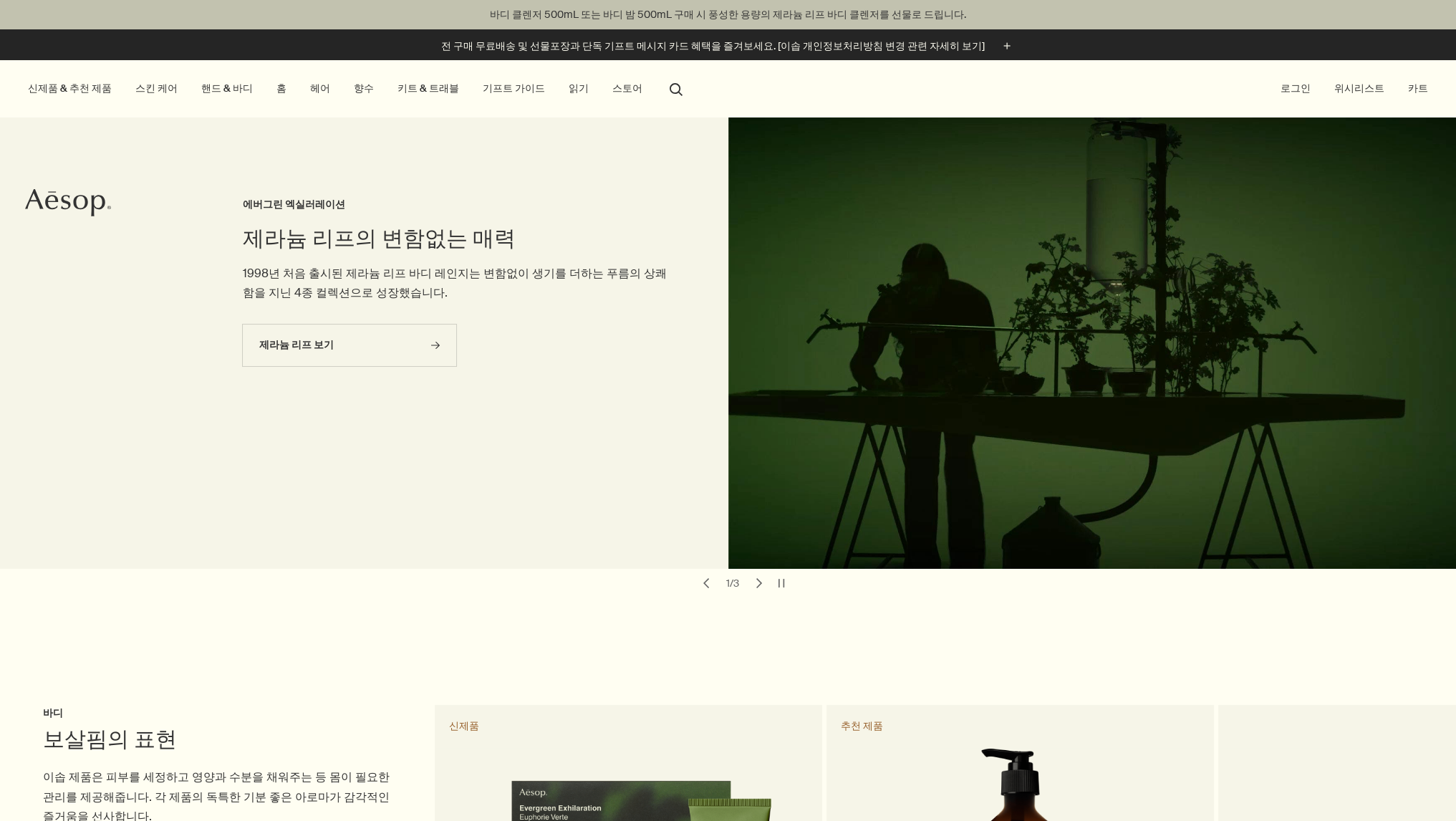
click at [150, 87] on link "스킨 케어" at bounding box center [156, 89] width 48 height 19
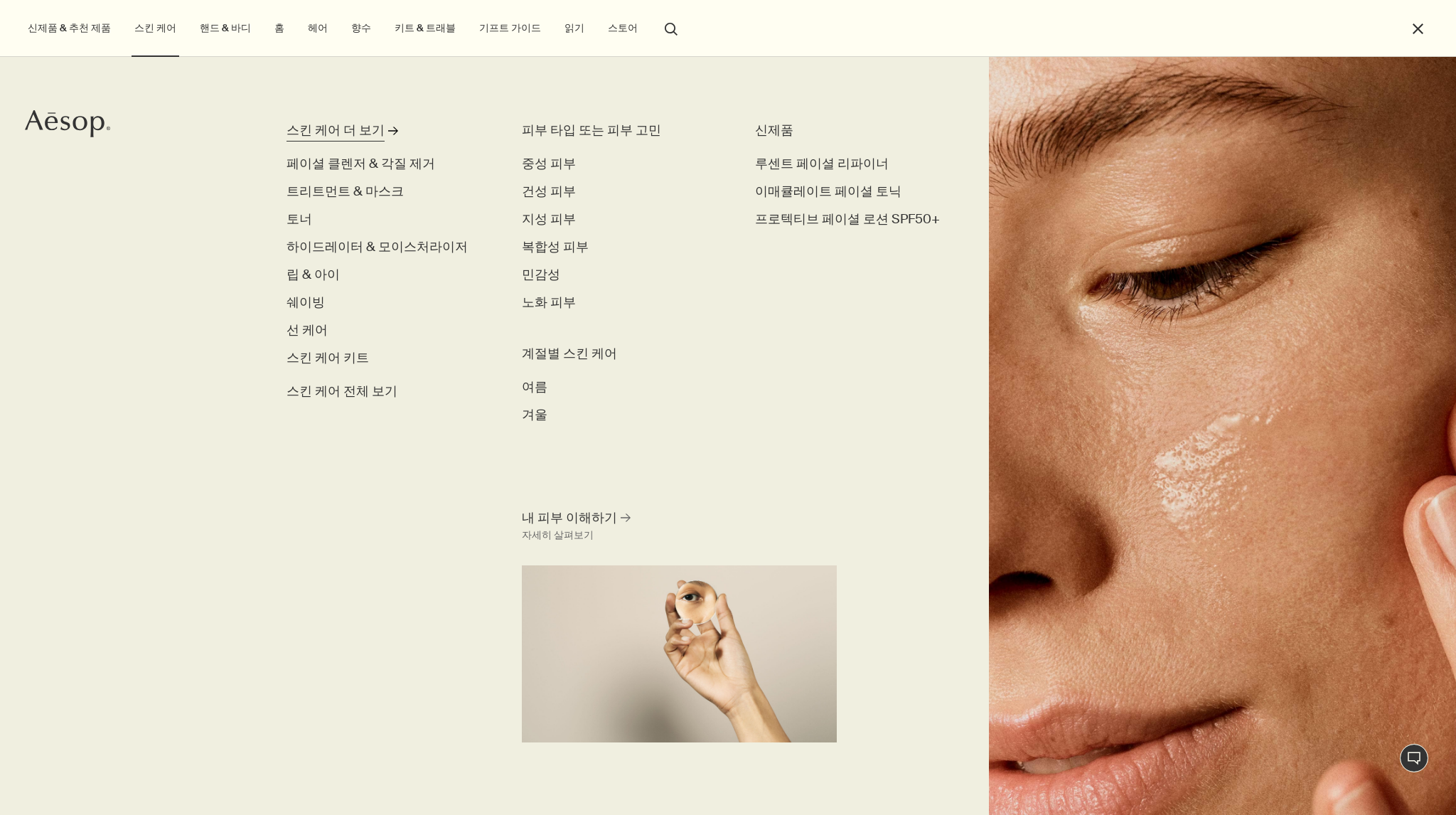
click at [364, 124] on div "스킨 케어 더 보기" at bounding box center [335, 130] width 98 height 19
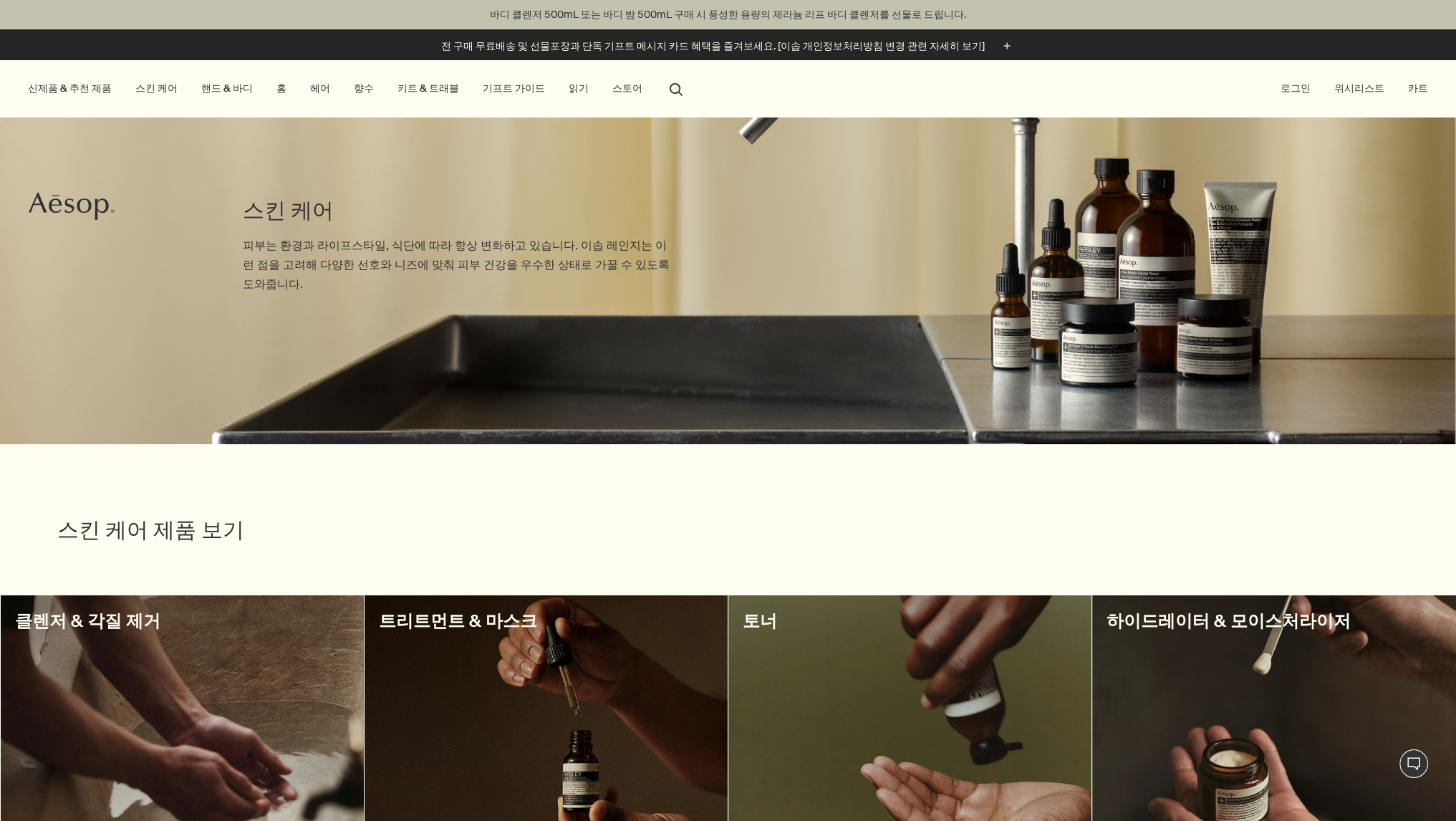
click at [228, 89] on link "핸드 & 바디" at bounding box center [227, 89] width 58 height 19
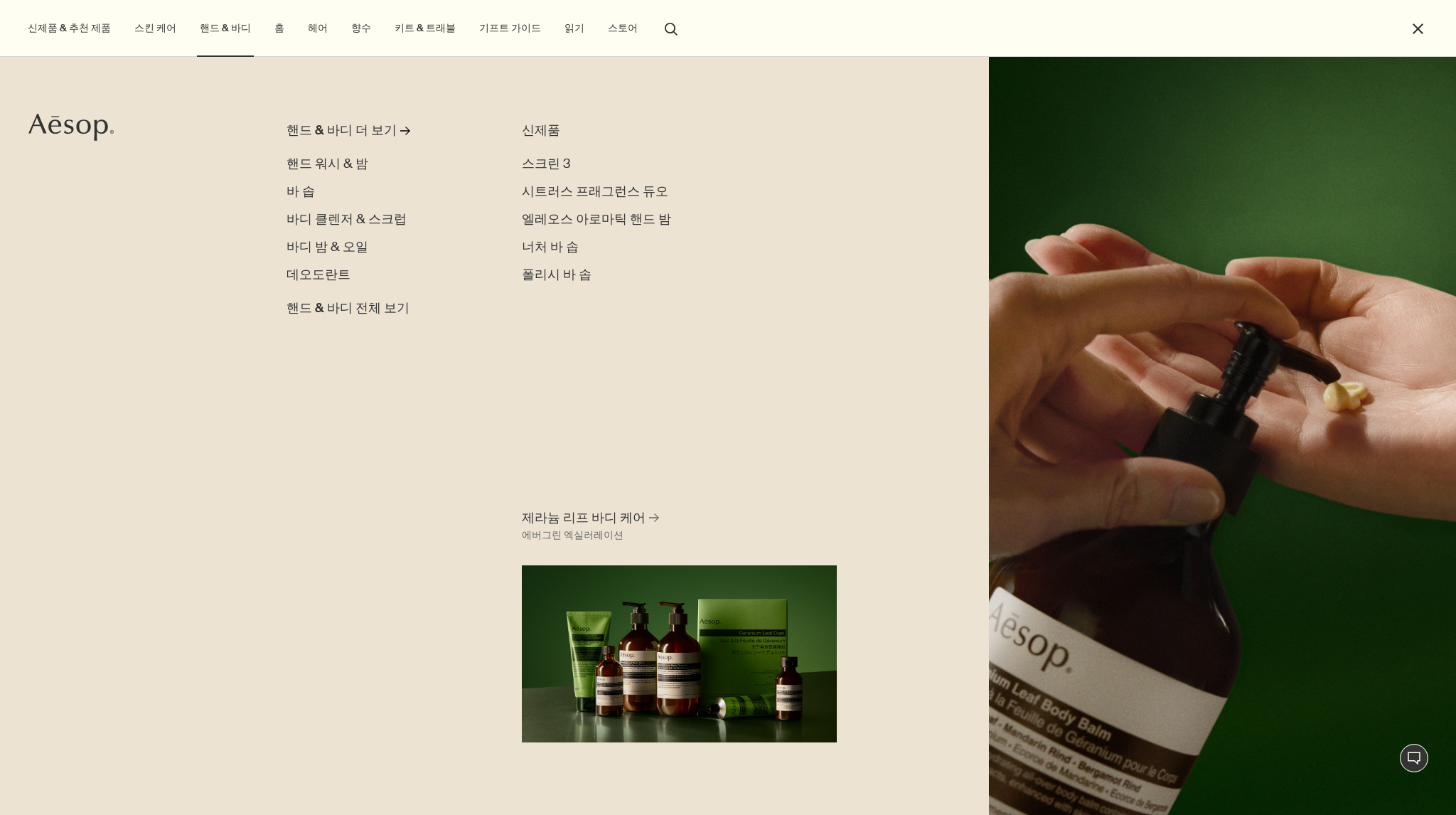
click at [348, 37] on link "향수" at bounding box center [361, 28] width 26 height 19
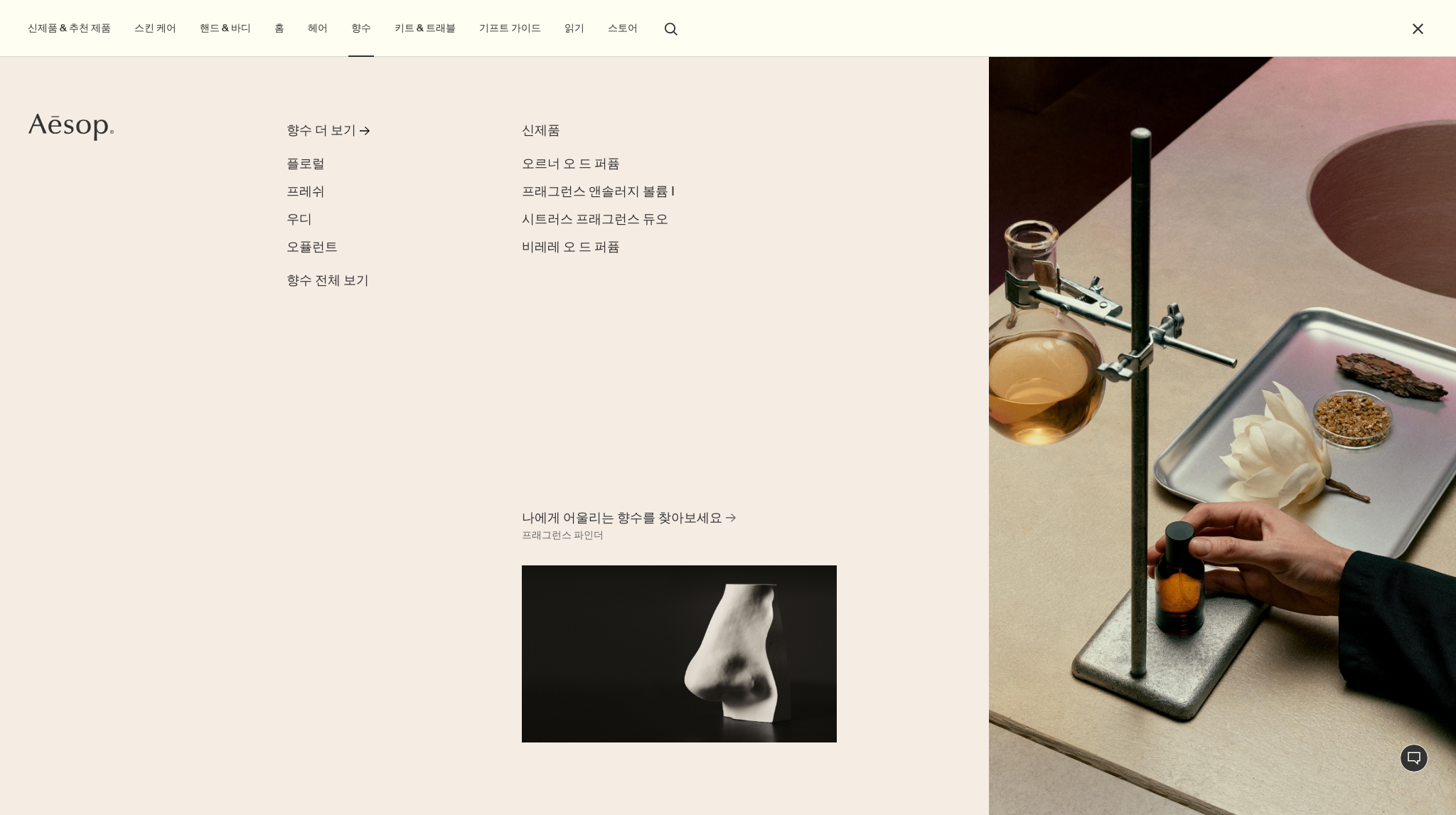
click at [407, 31] on link "키트 & 트래블" at bounding box center [425, 28] width 67 height 19
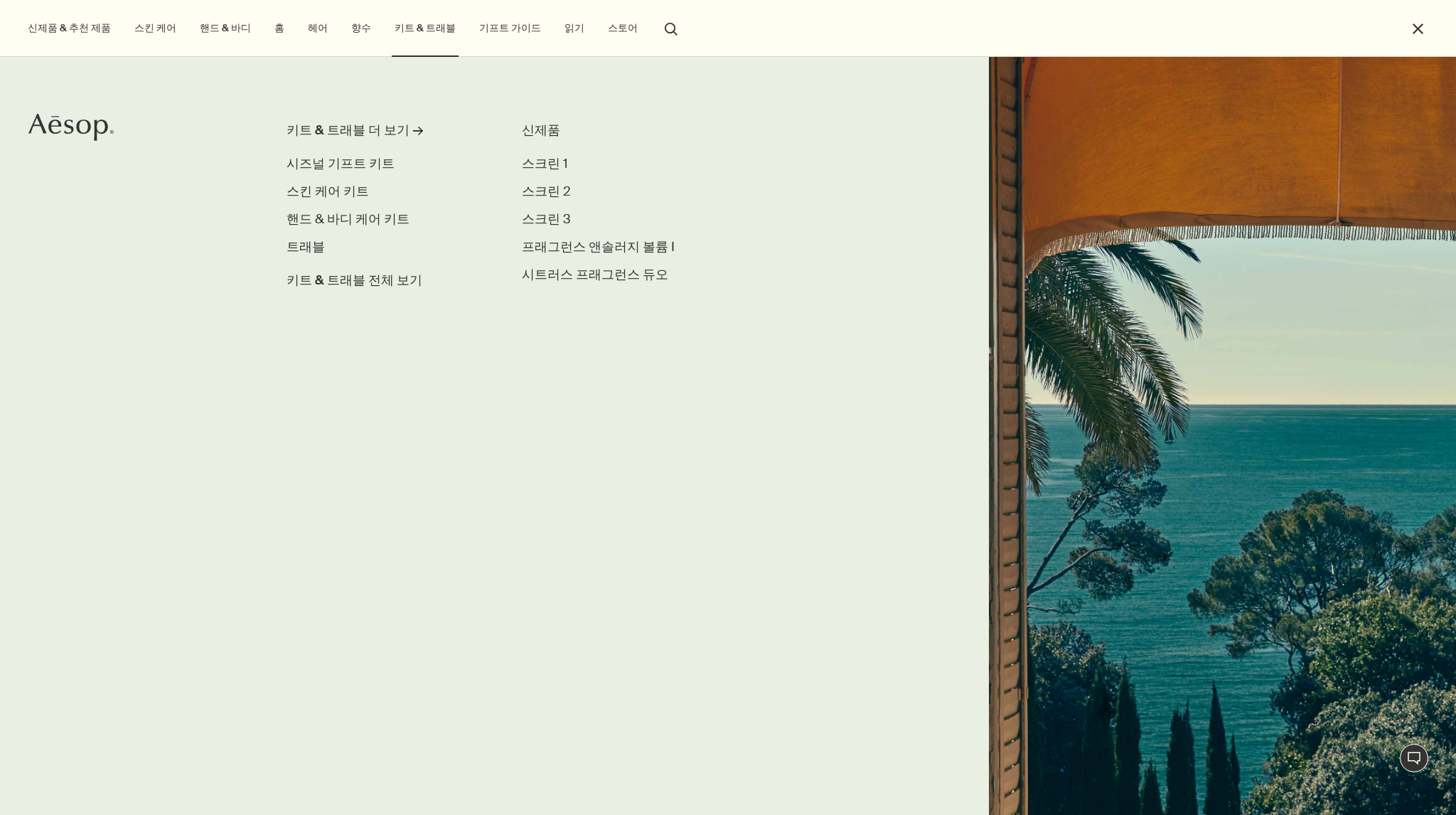
click at [348, 36] on link "향수" at bounding box center [361, 28] width 26 height 19
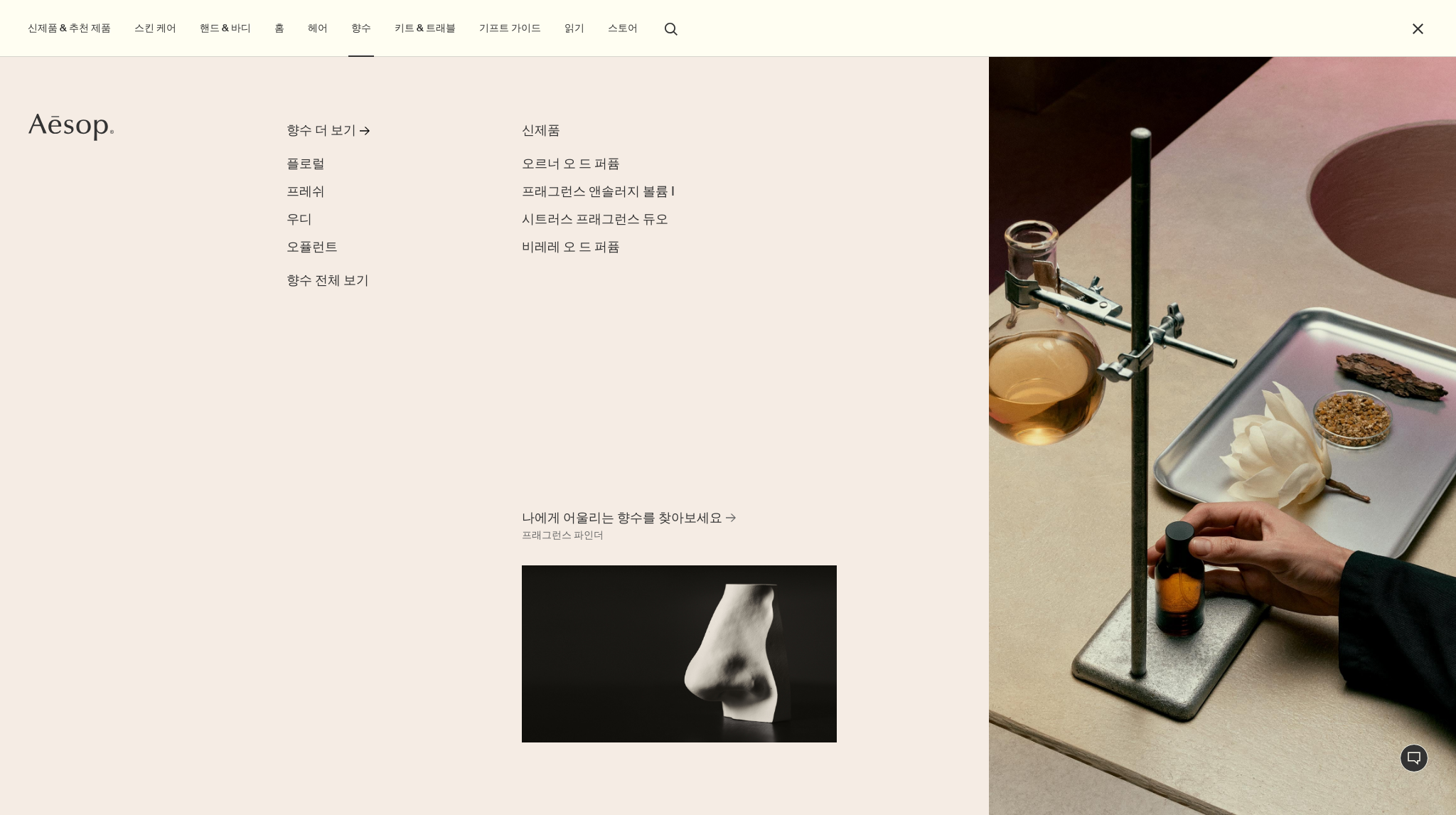
click at [154, 34] on link "스킨 케어" at bounding box center [155, 28] width 48 height 19
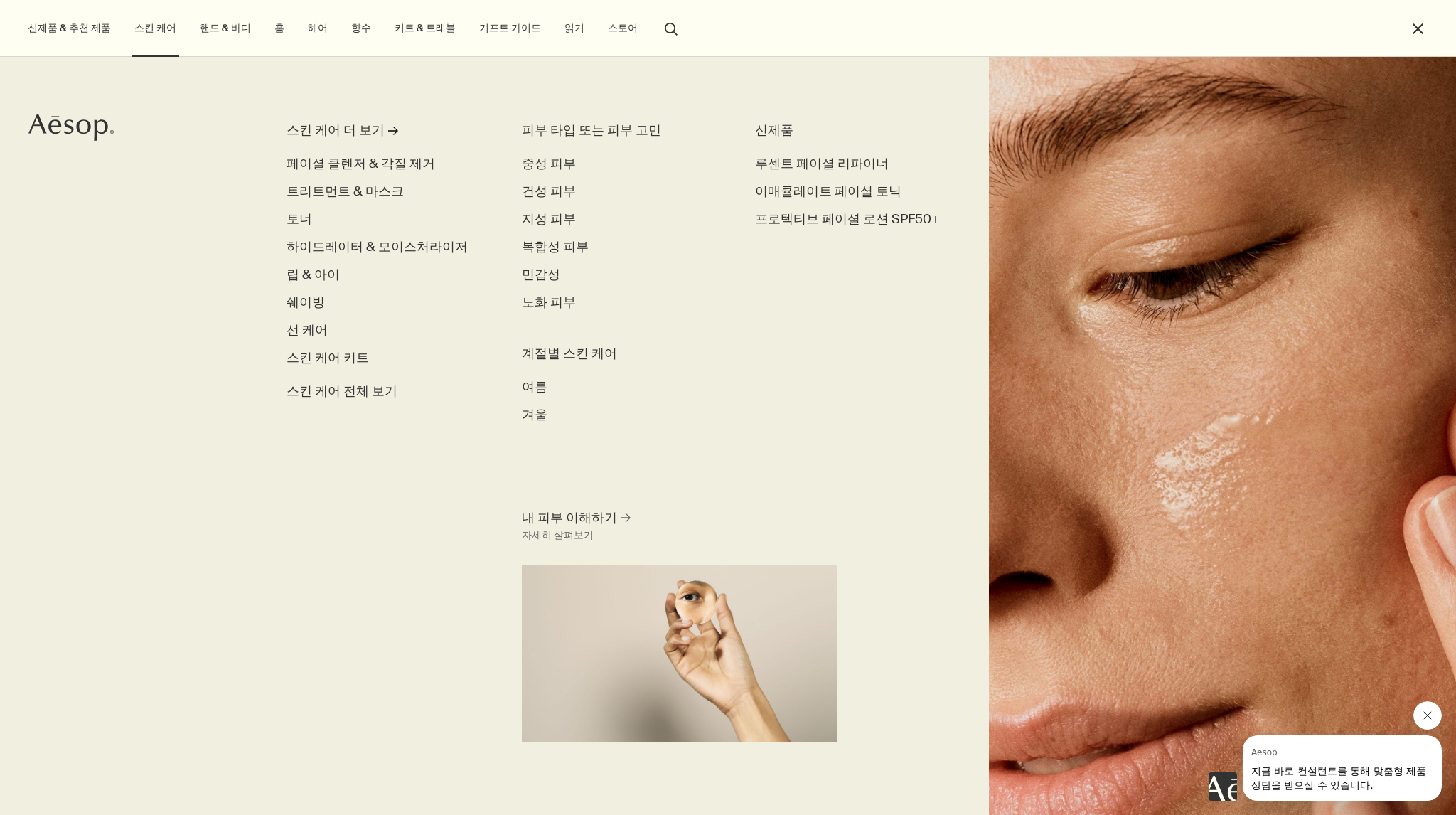
click at [409, 25] on link "키트 & 트래블" at bounding box center [425, 28] width 67 height 19
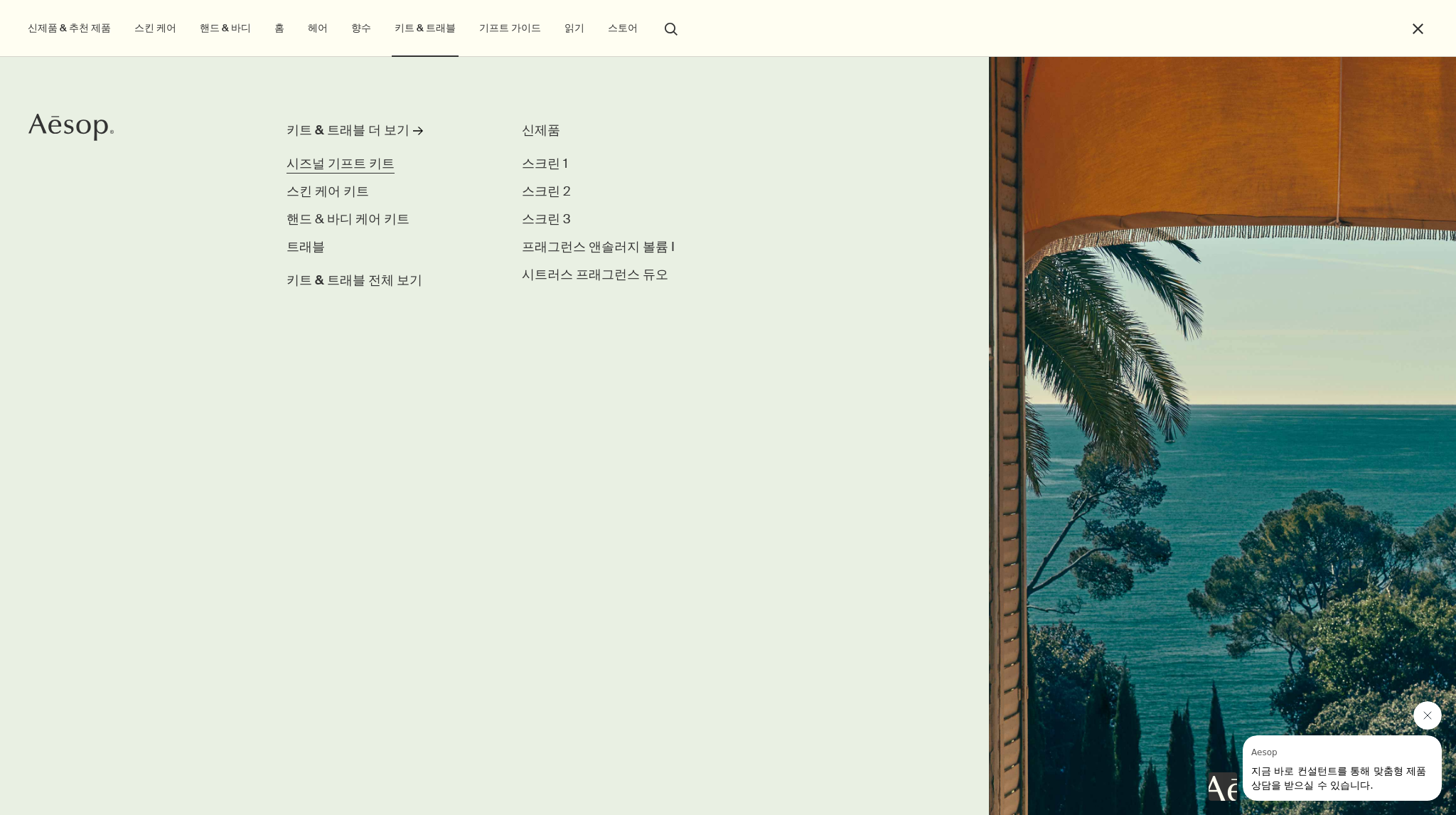
click at [361, 163] on span "시즈널 기프트 키트" at bounding box center [340, 163] width 108 height 17
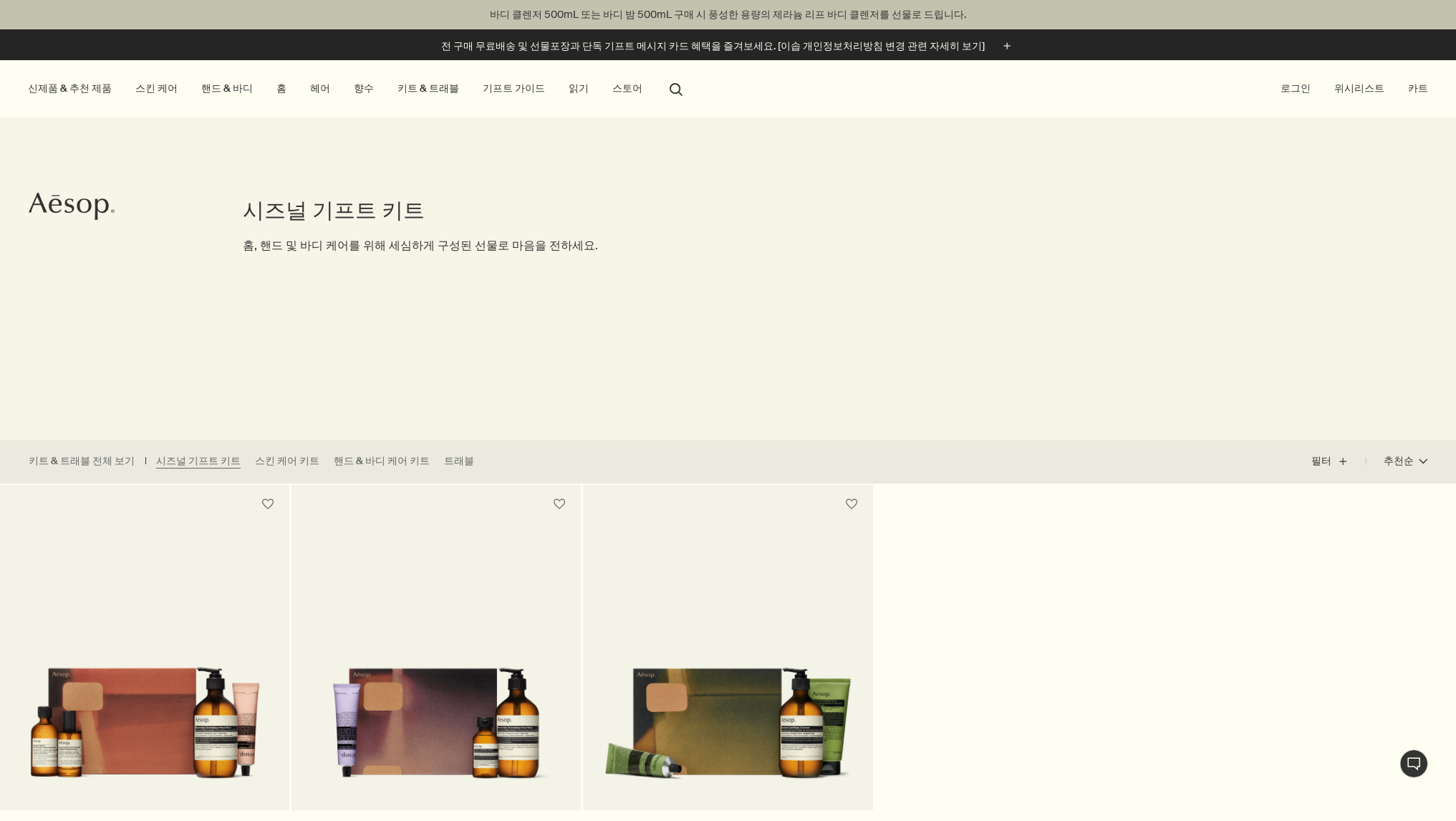
click at [421, 90] on link "키트 & 트래블" at bounding box center [428, 89] width 67 height 19
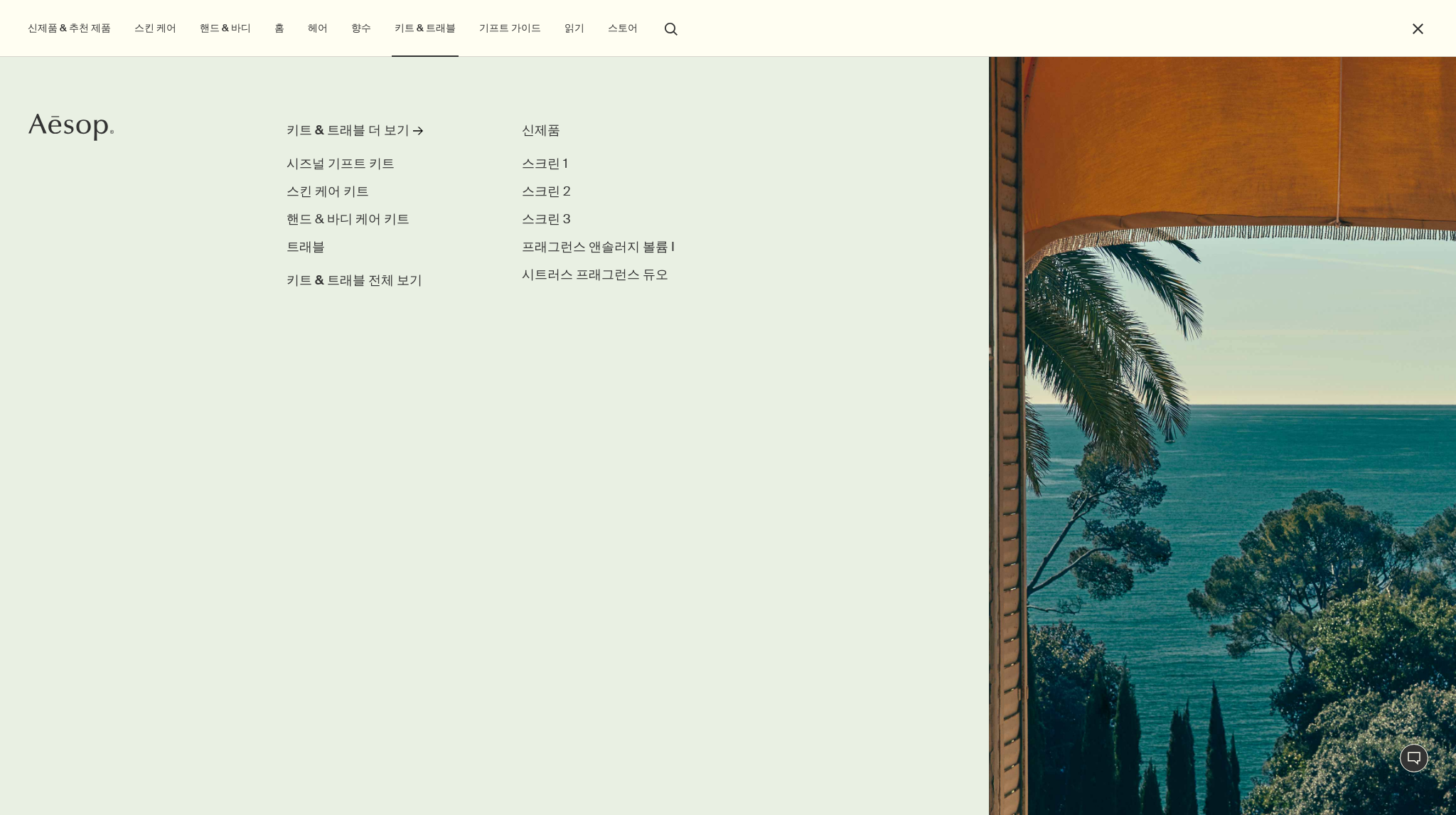
click at [348, 23] on link "향수" at bounding box center [361, 28] width 26 height 19
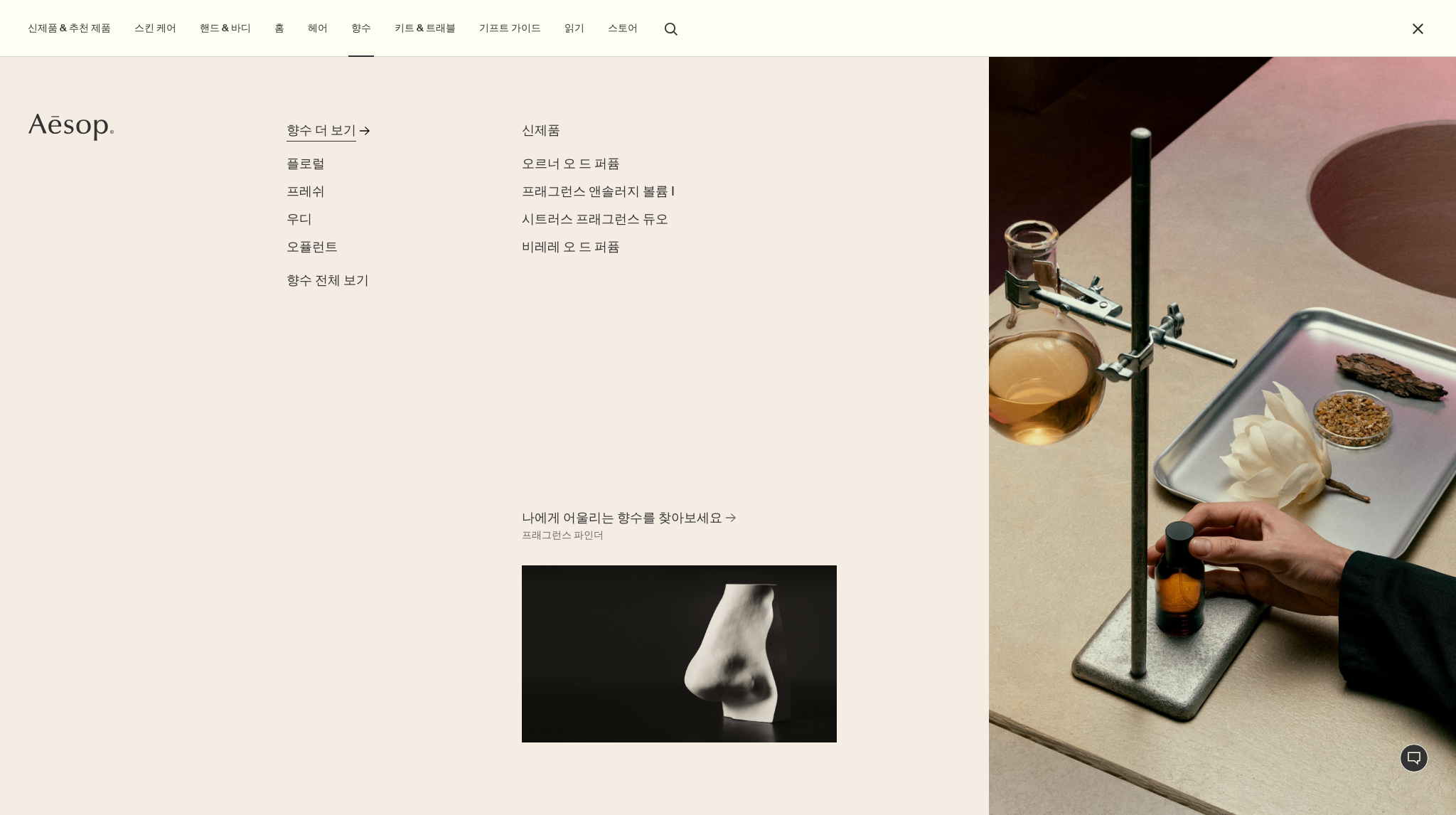
click at [327, 129] on div "향수 더 보기" at bounding box center [321, 130] width 70 height 19
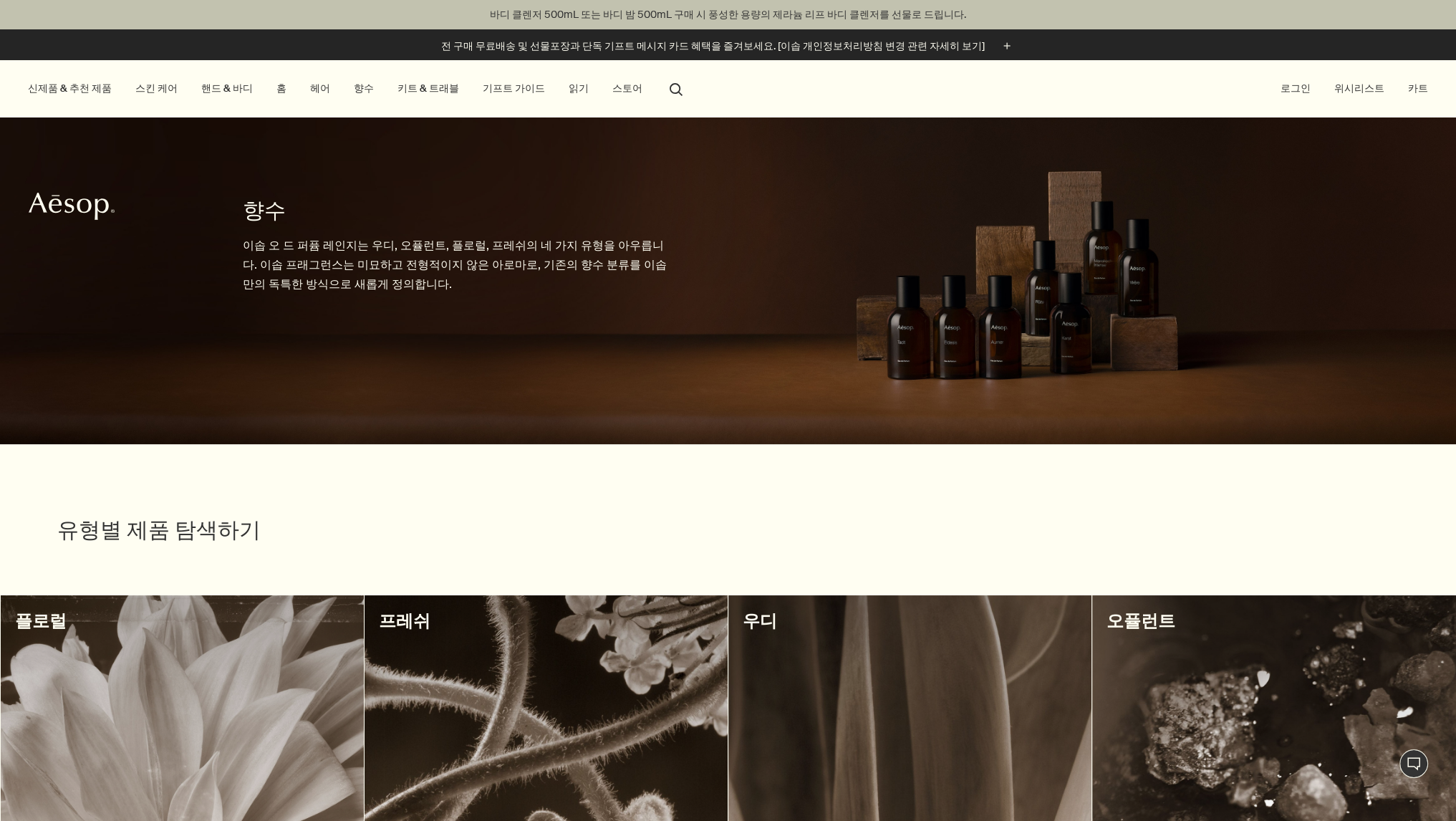
click at [246, 215] on h1 "향수" at bounding box center [457, 210] width 429 height 29
click at [351, 87] on link "향수" at bounding box center [364, 89] width 26 height 19
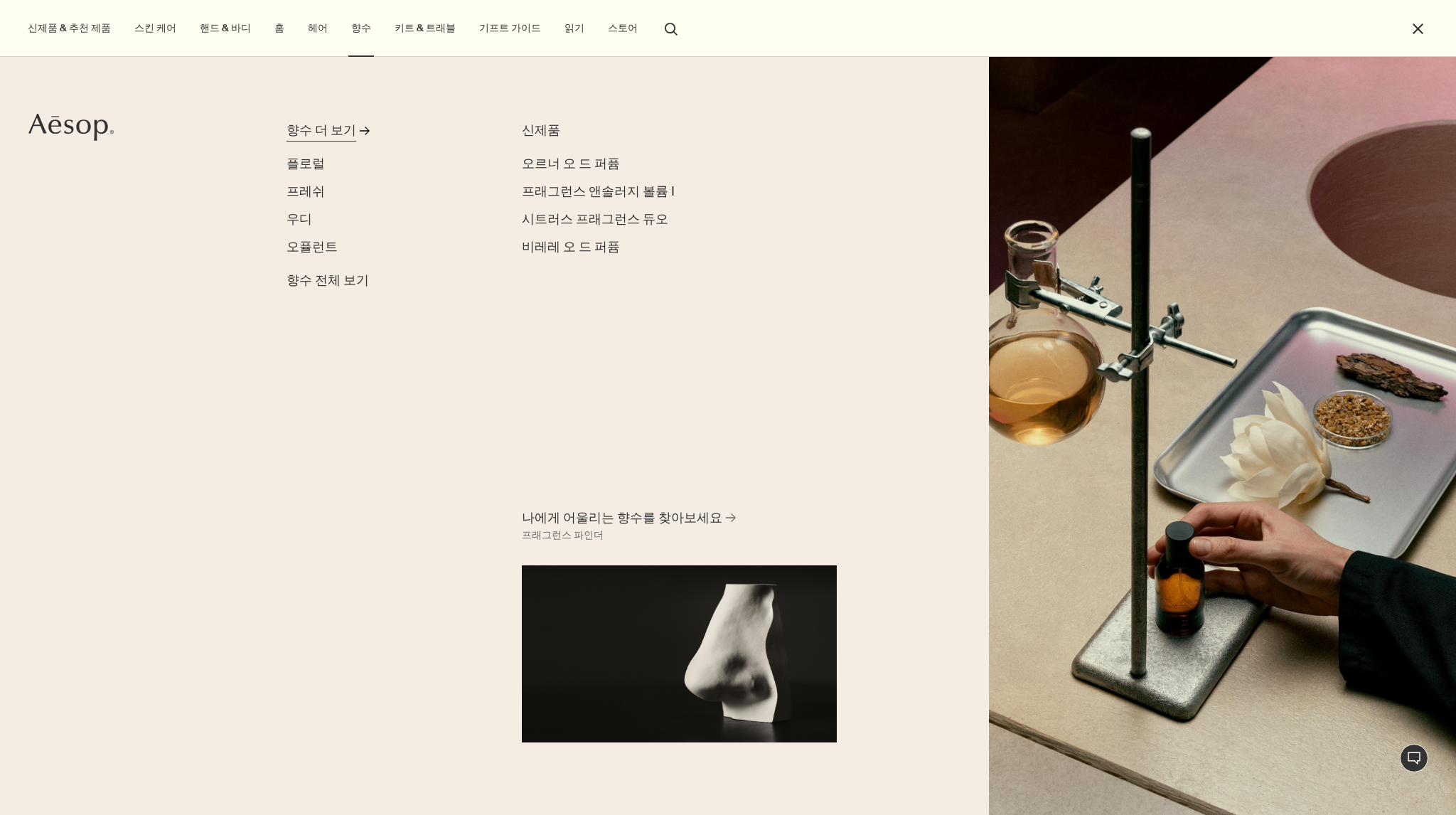
click at [340, 123] on div "향수 더 보기" at bounding box center [321, 130] width 70 height 19
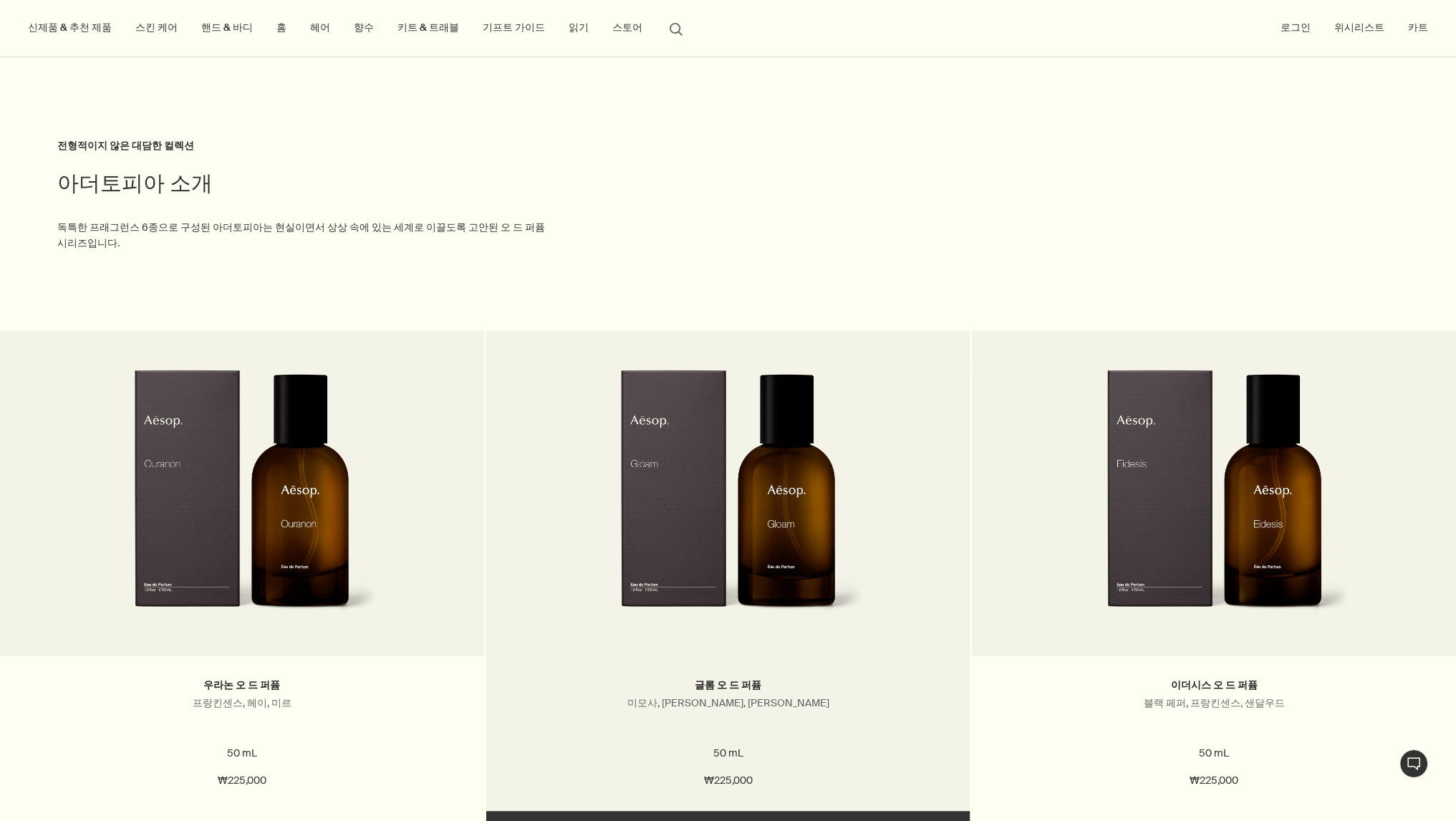
scroll to position [2436, 0]
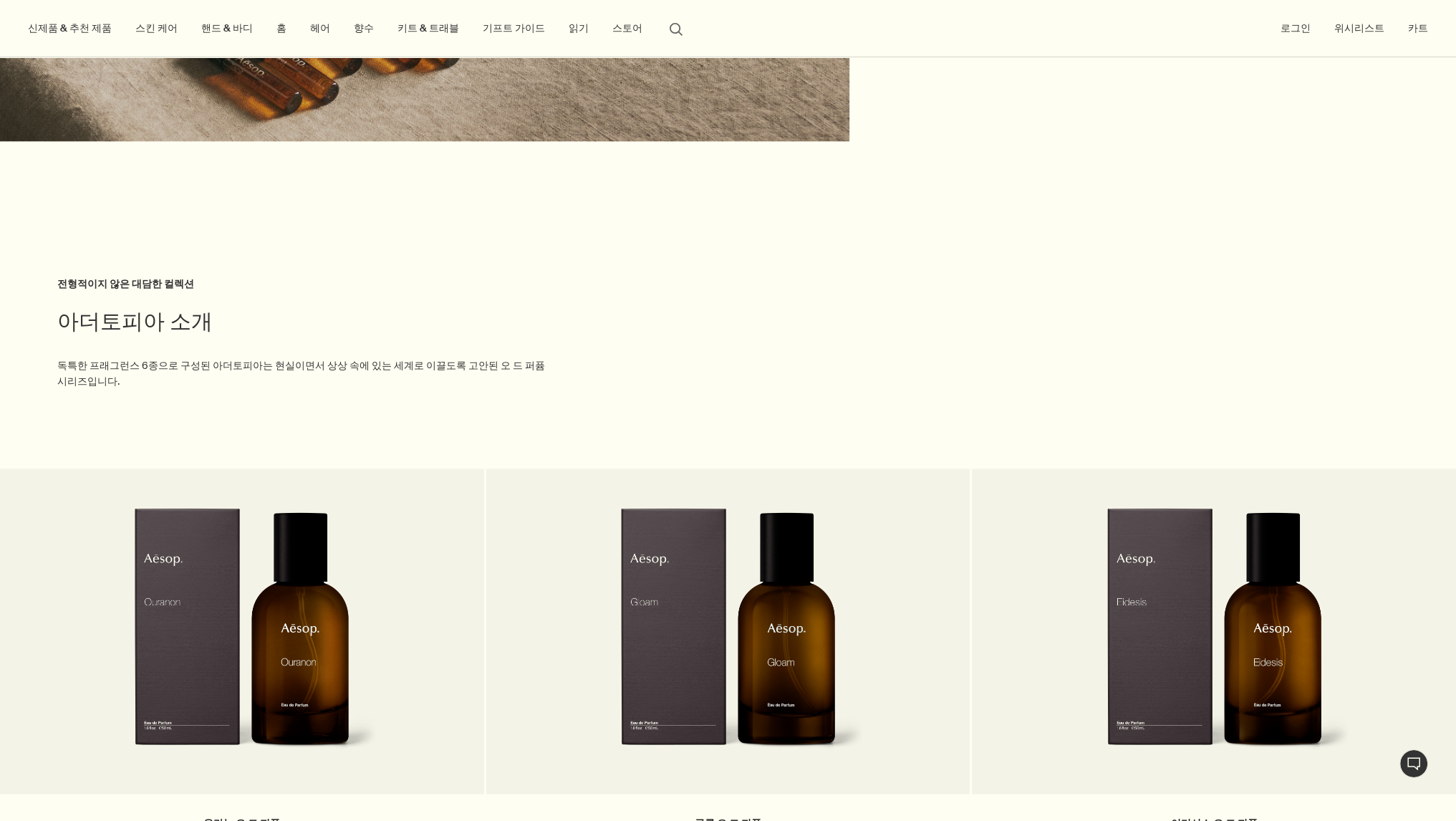
click at [49, 30] on button "신제품 & 추천 제품" at bounding box center [69, 28] width 89 height 19
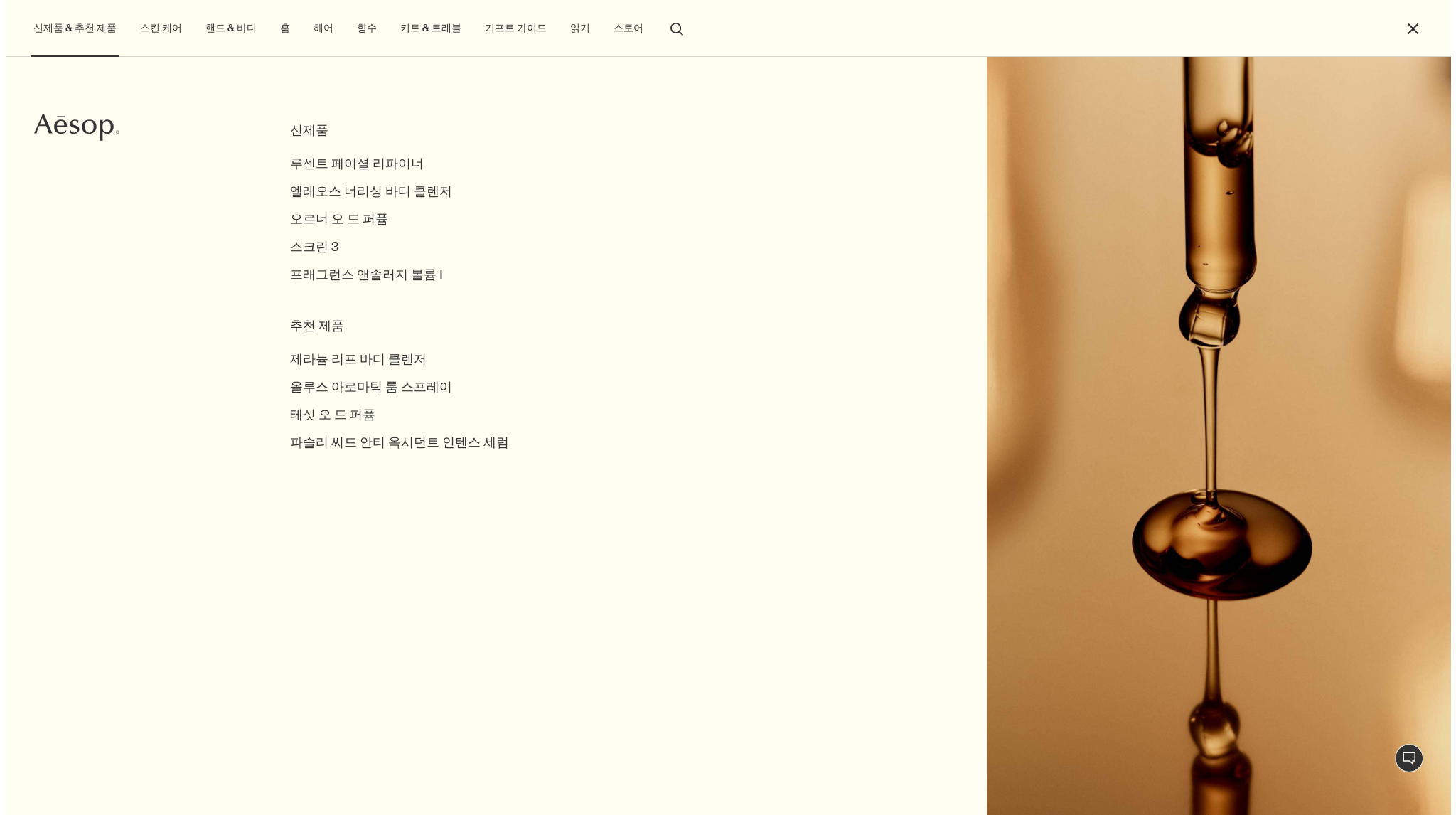
scroll to position [2422, 0]
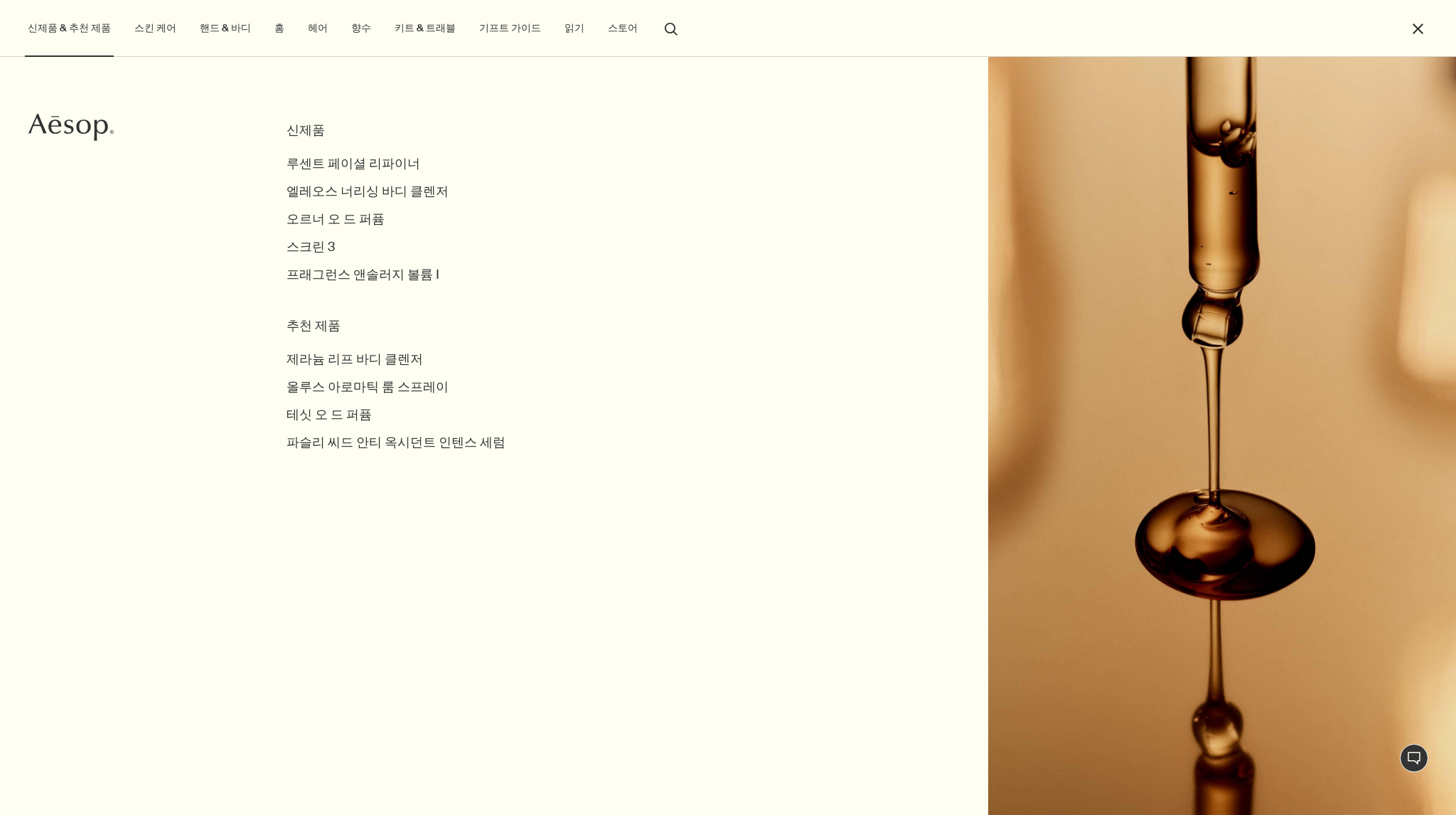
click at [162, 31] on link "스킨 케어" at bounding box center [155, 28] width 48 height 19
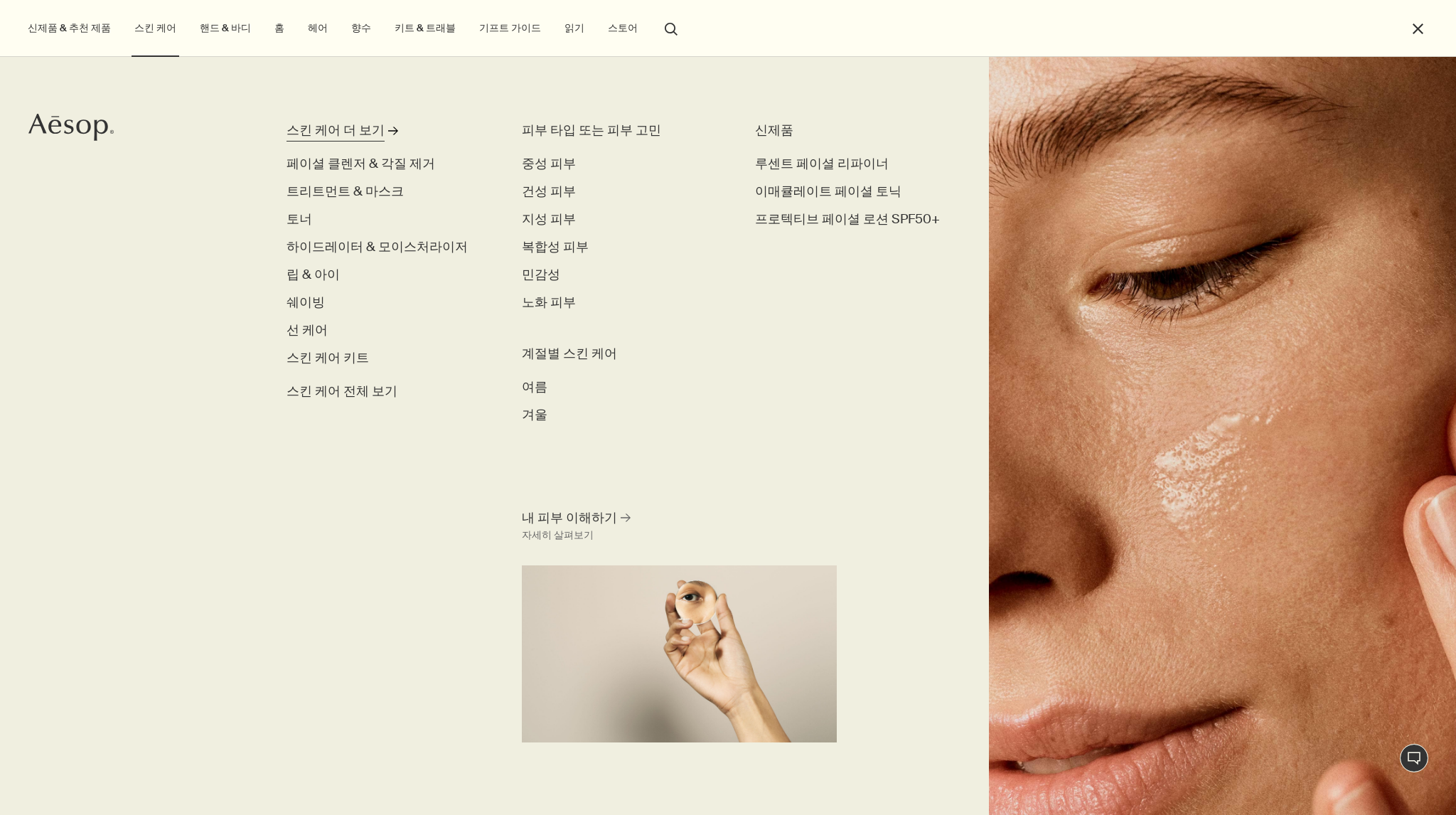
click at [381, 140] on link "스킨 케어 더 보기 rightArrow" at bounding box center [381, 133] width 191 height 25
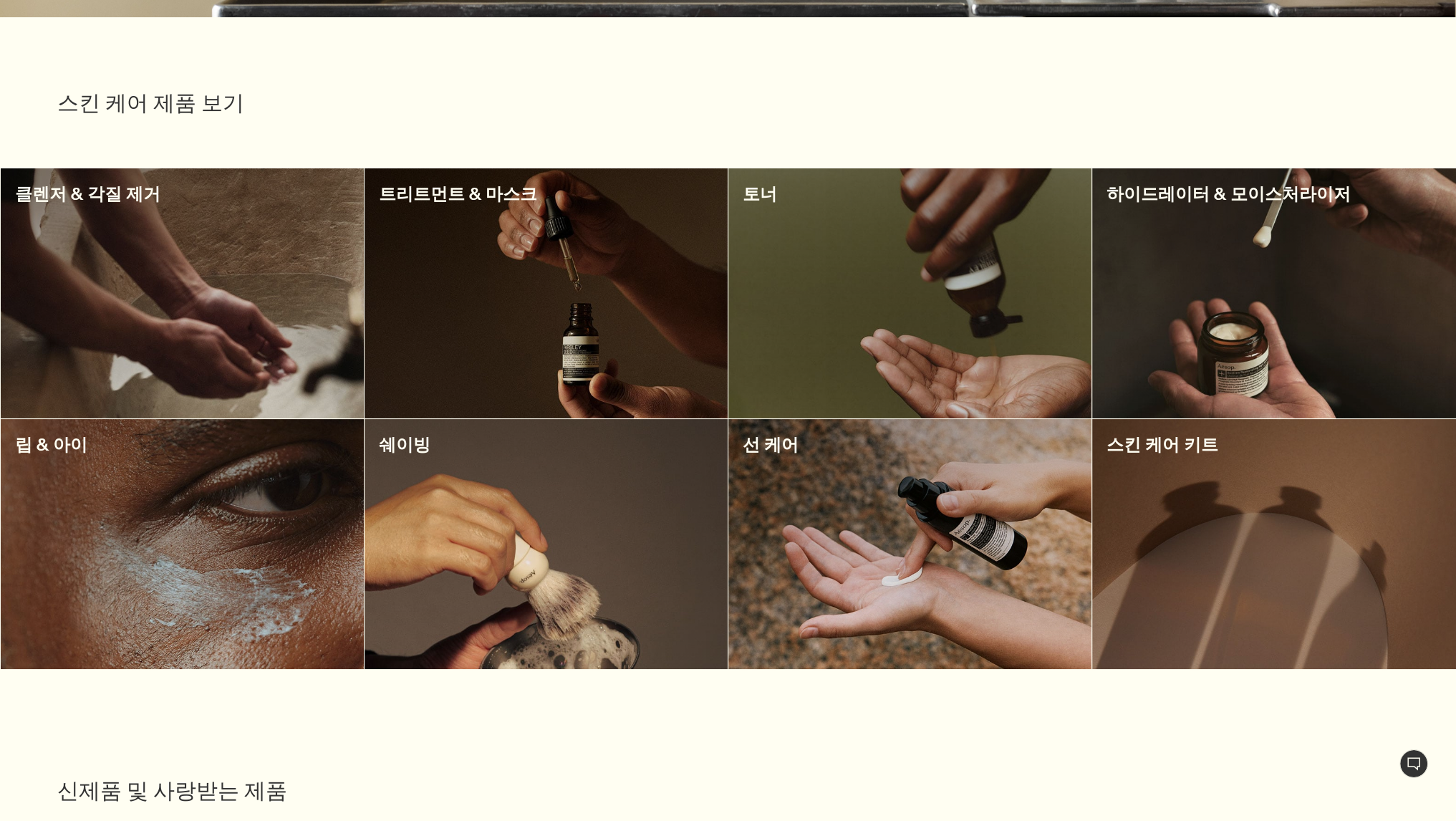
scroll to position [430, 0]
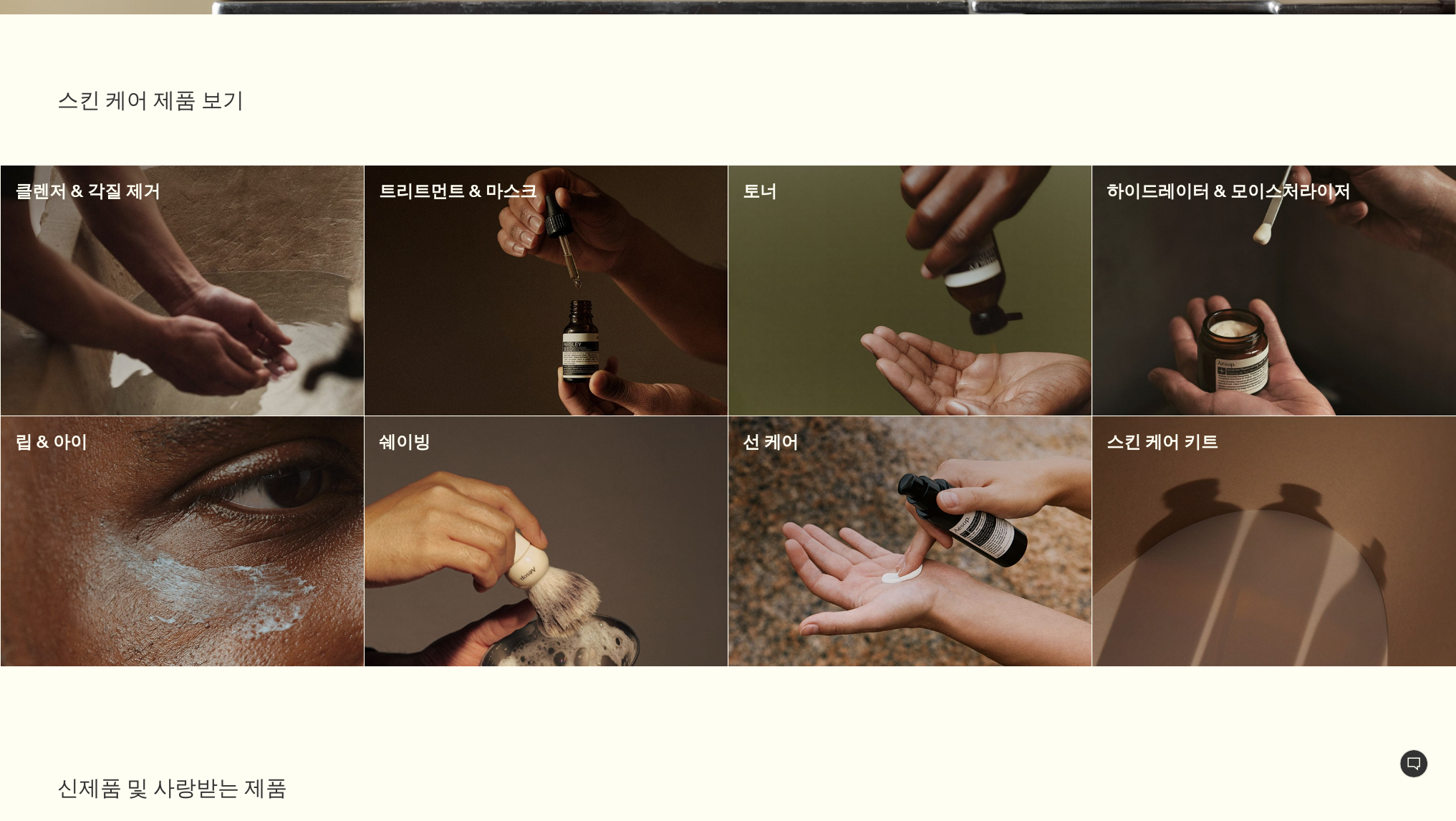
click at [358, 313] on div at bounding box center [182, 290] width 363 height 250
click at [321, 297] on div at bounding box center [182, 290] width 363 height 250
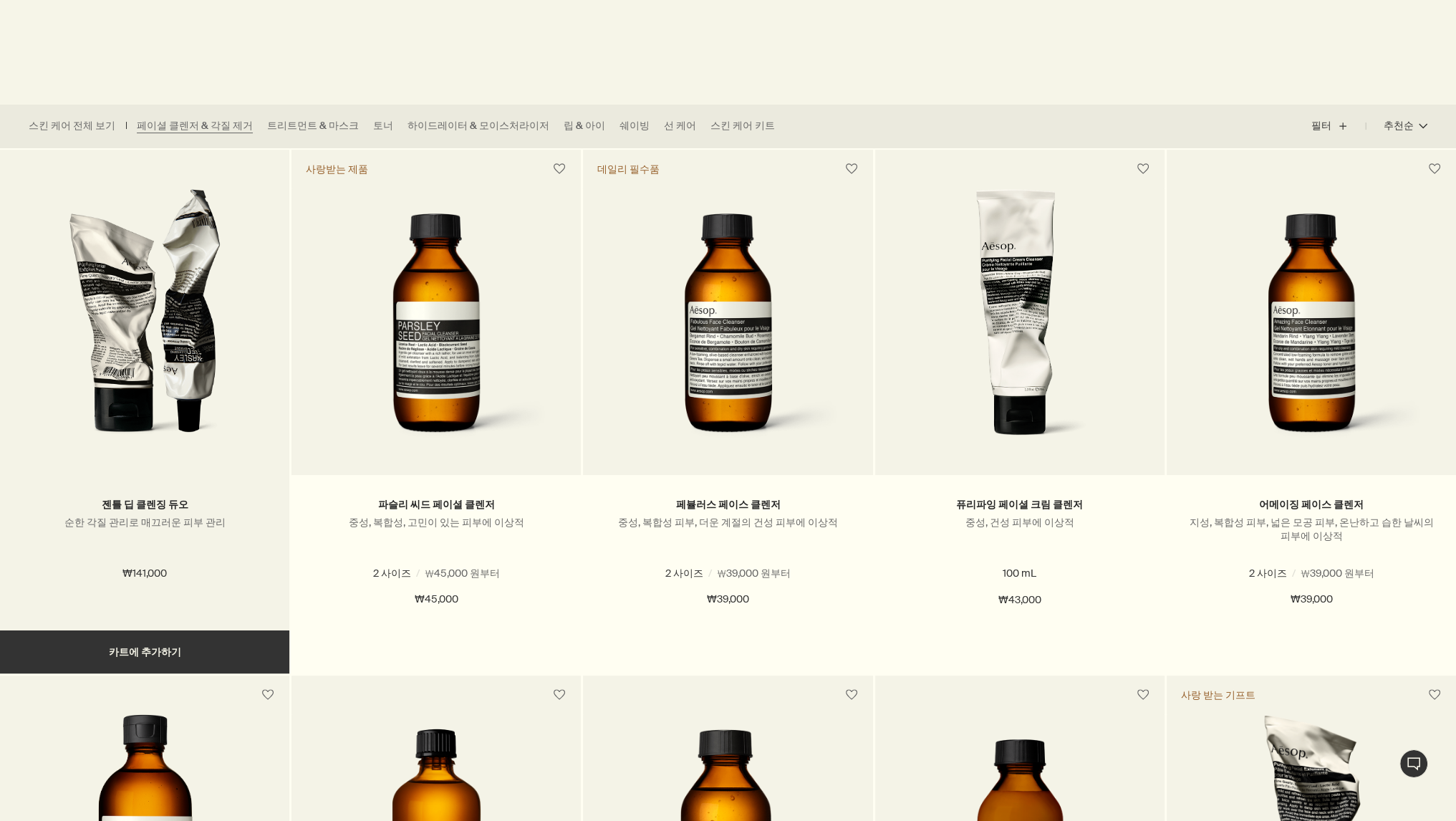
scroll to position [430, 0]
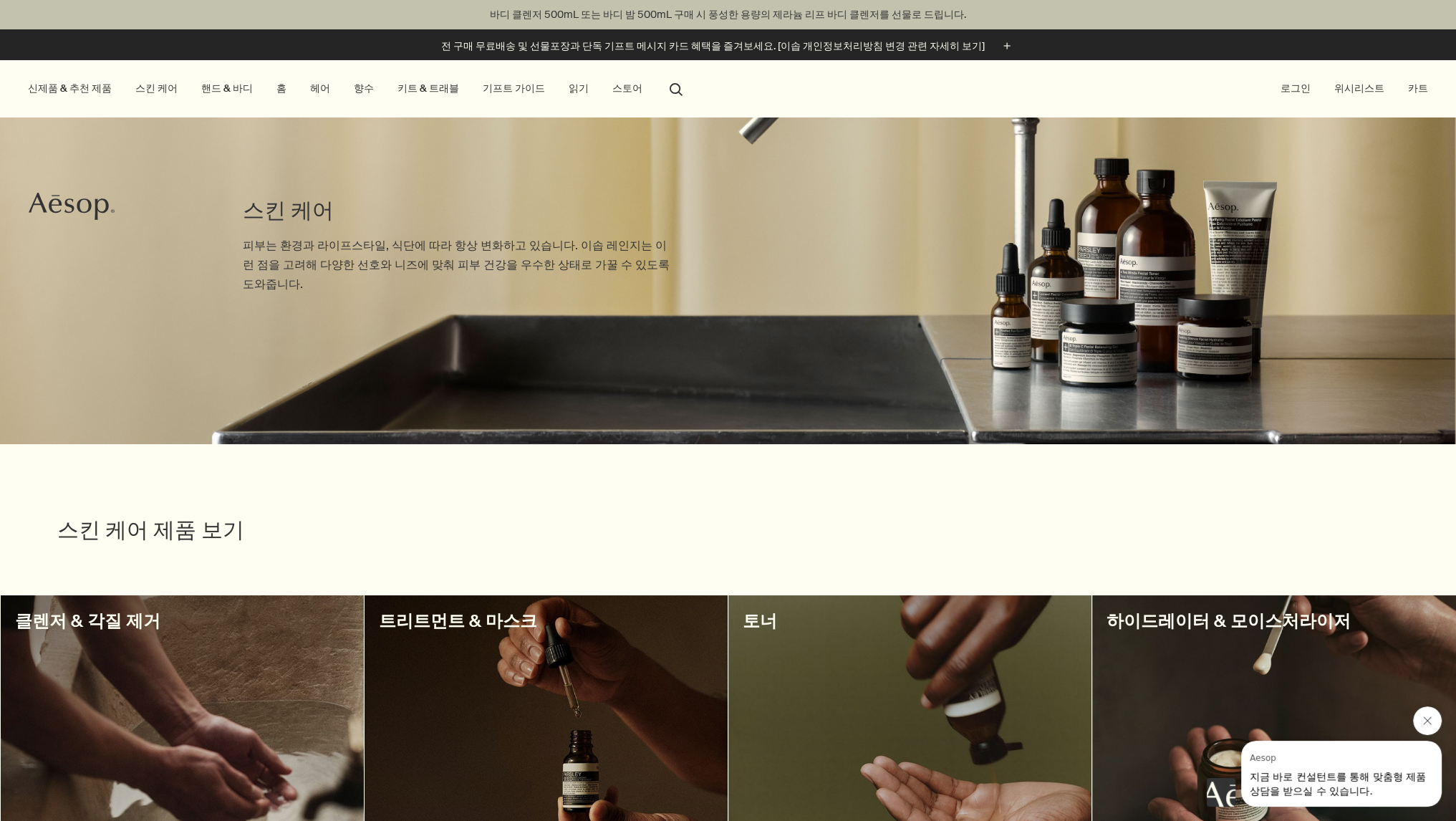
drag, startPoint x: 223, startPoint y: 87, endPoint x: 204, endPoint y: 110, distance: 29.8
click at [223, 87] on link "핸드 & 바디" at bounding box center [227, 89] width 58 height 19
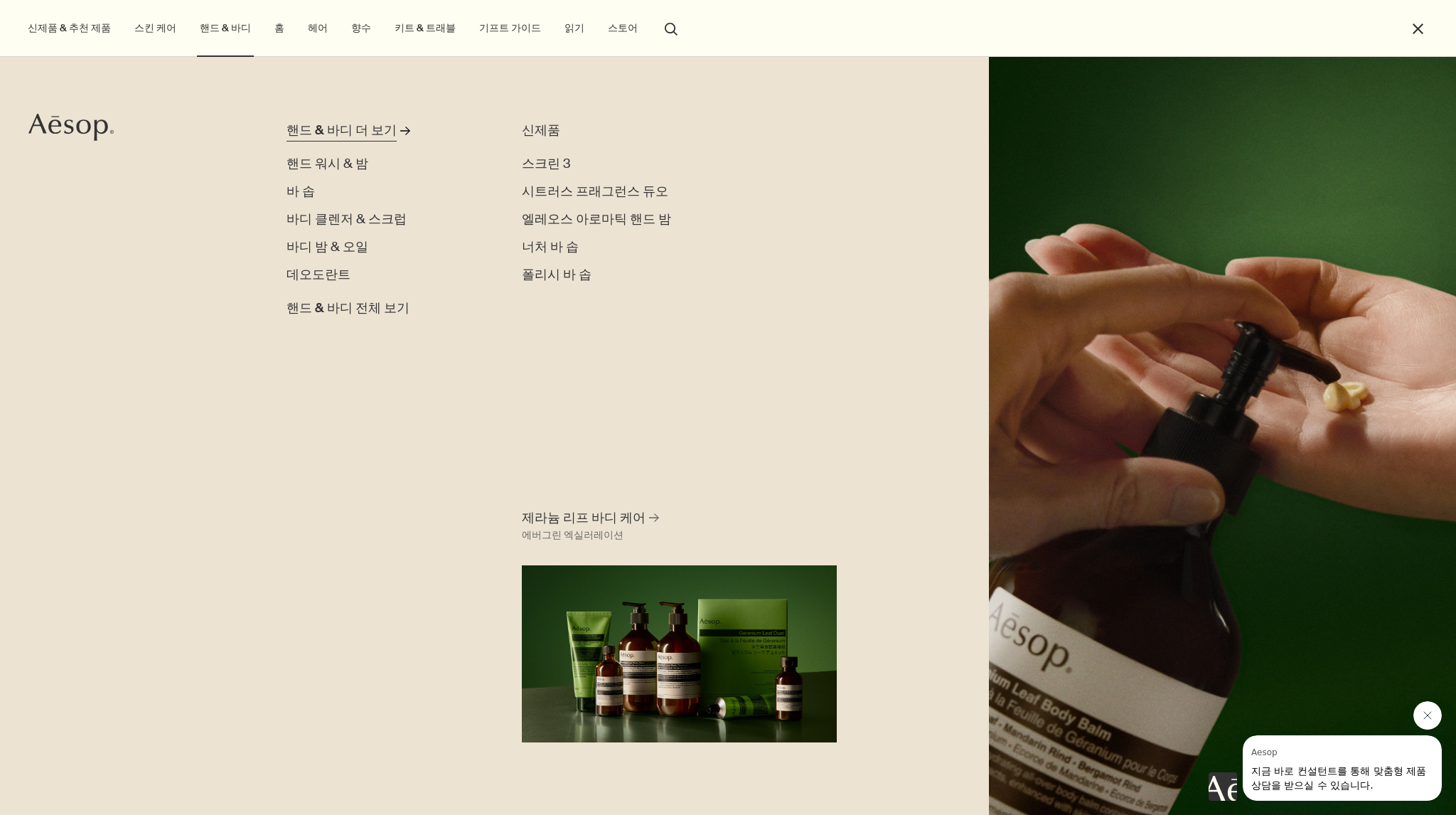
click at [318, 132] on div "핸드 & 바디 더 보기" at bounding box center [341, 130] width 111 height 19
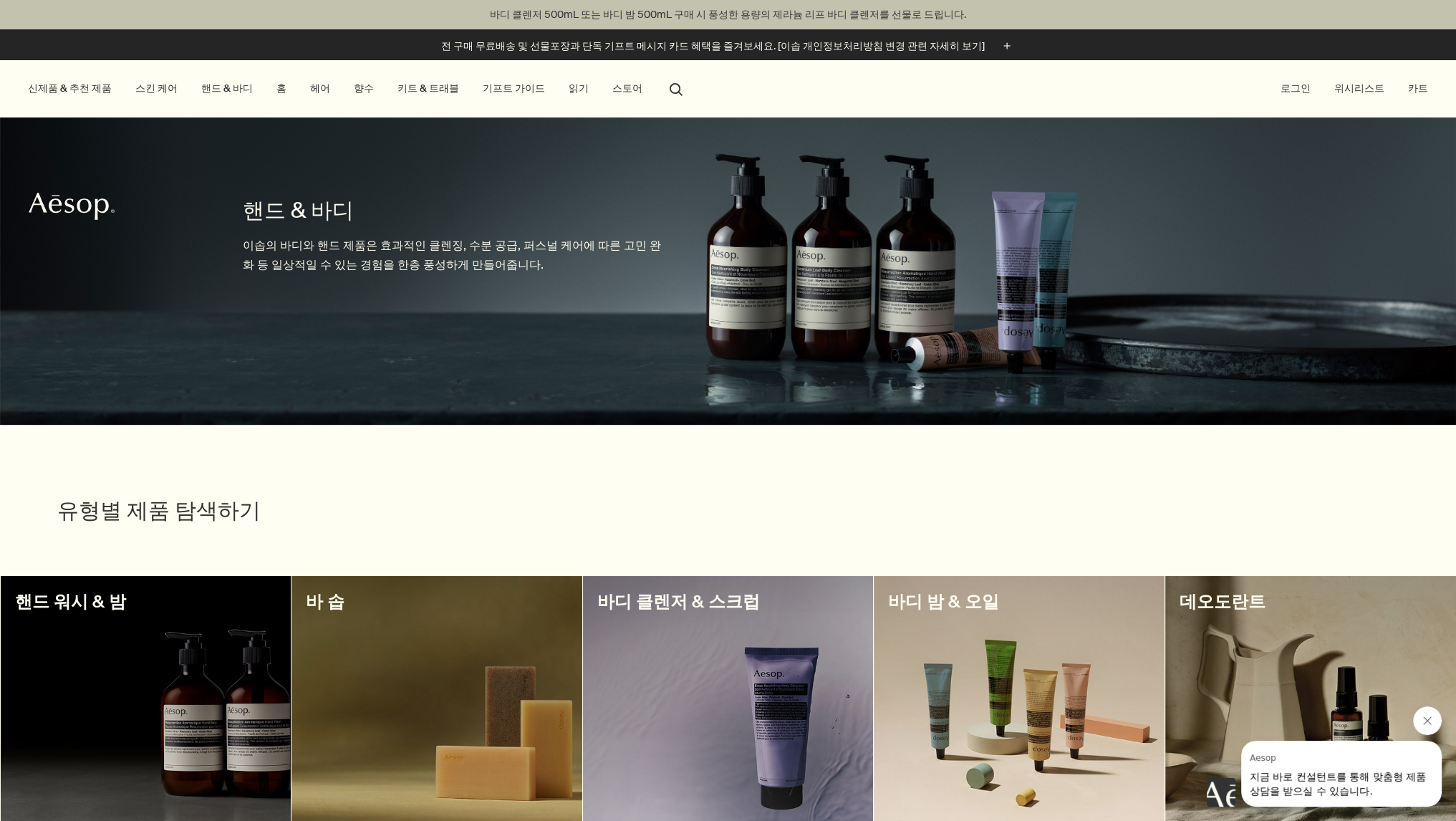
click at [311, 84] on link "헤어" at bounding box center [320, 89] width 26 height 19
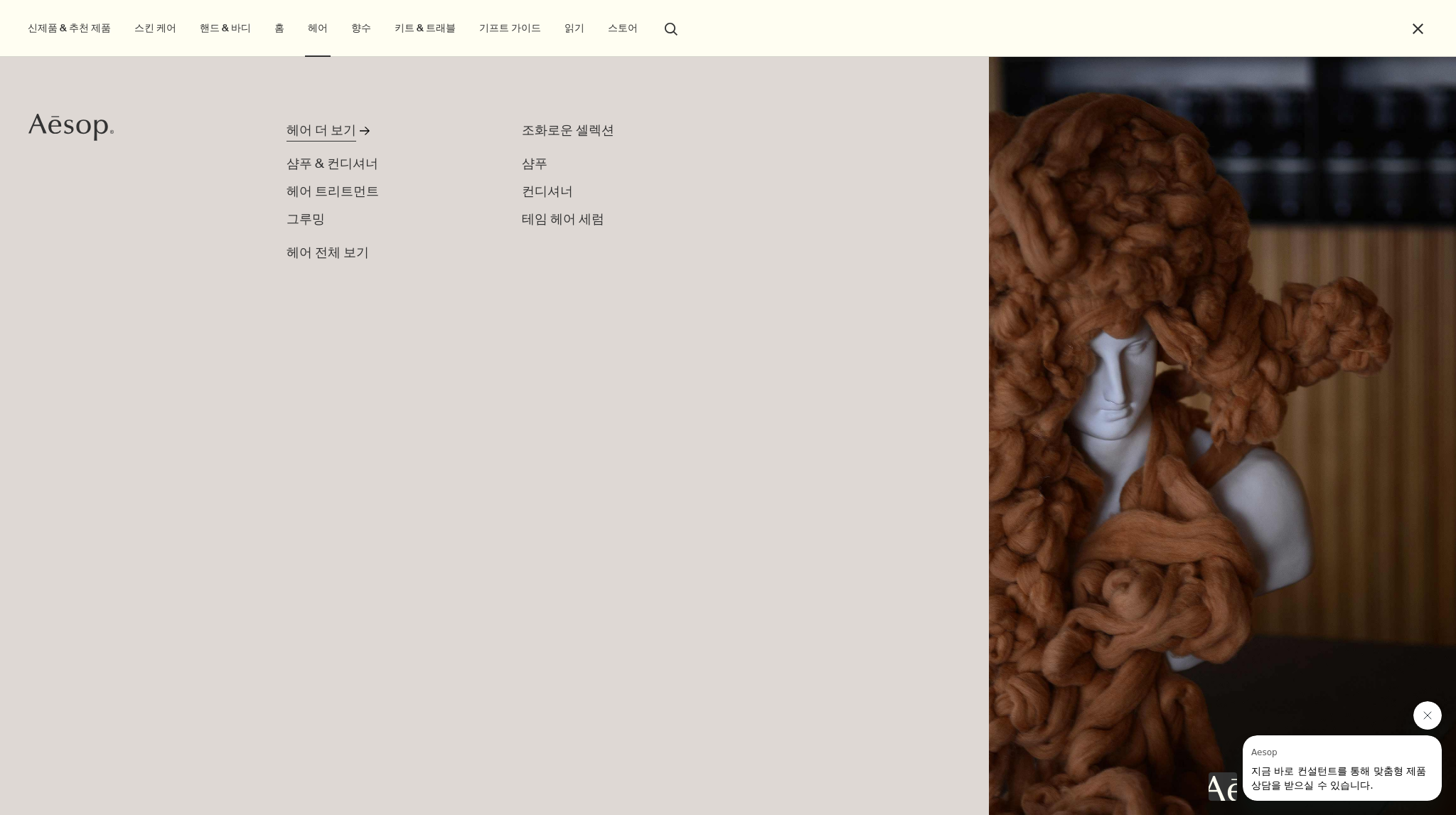
click at [321, 132] on div "헤어 더 보기" at bounding box center [321, 130] width 70 height 19
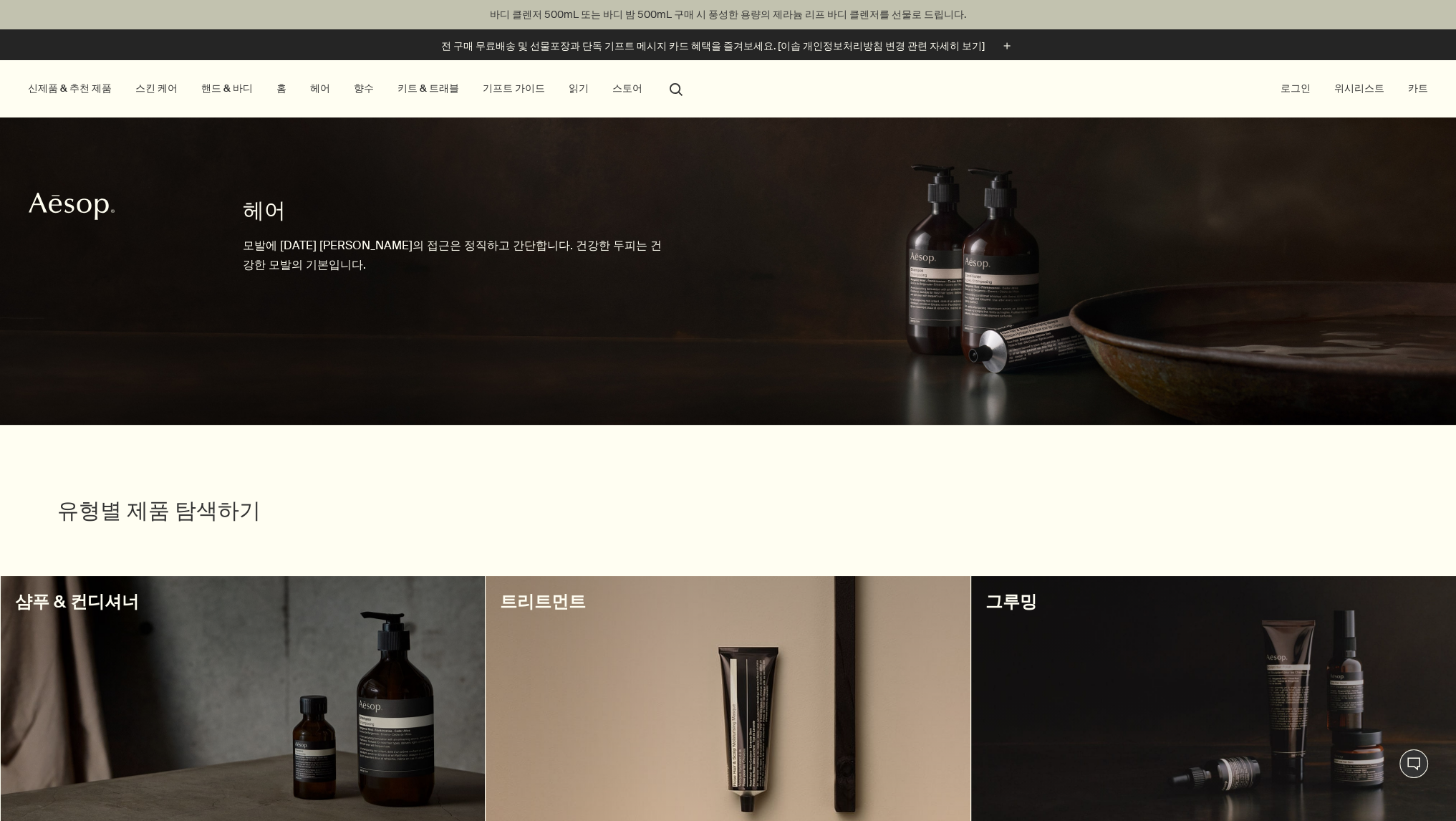
click at [351, 89] on link "향수" at bounding box center [364, 89] width 26 height 19
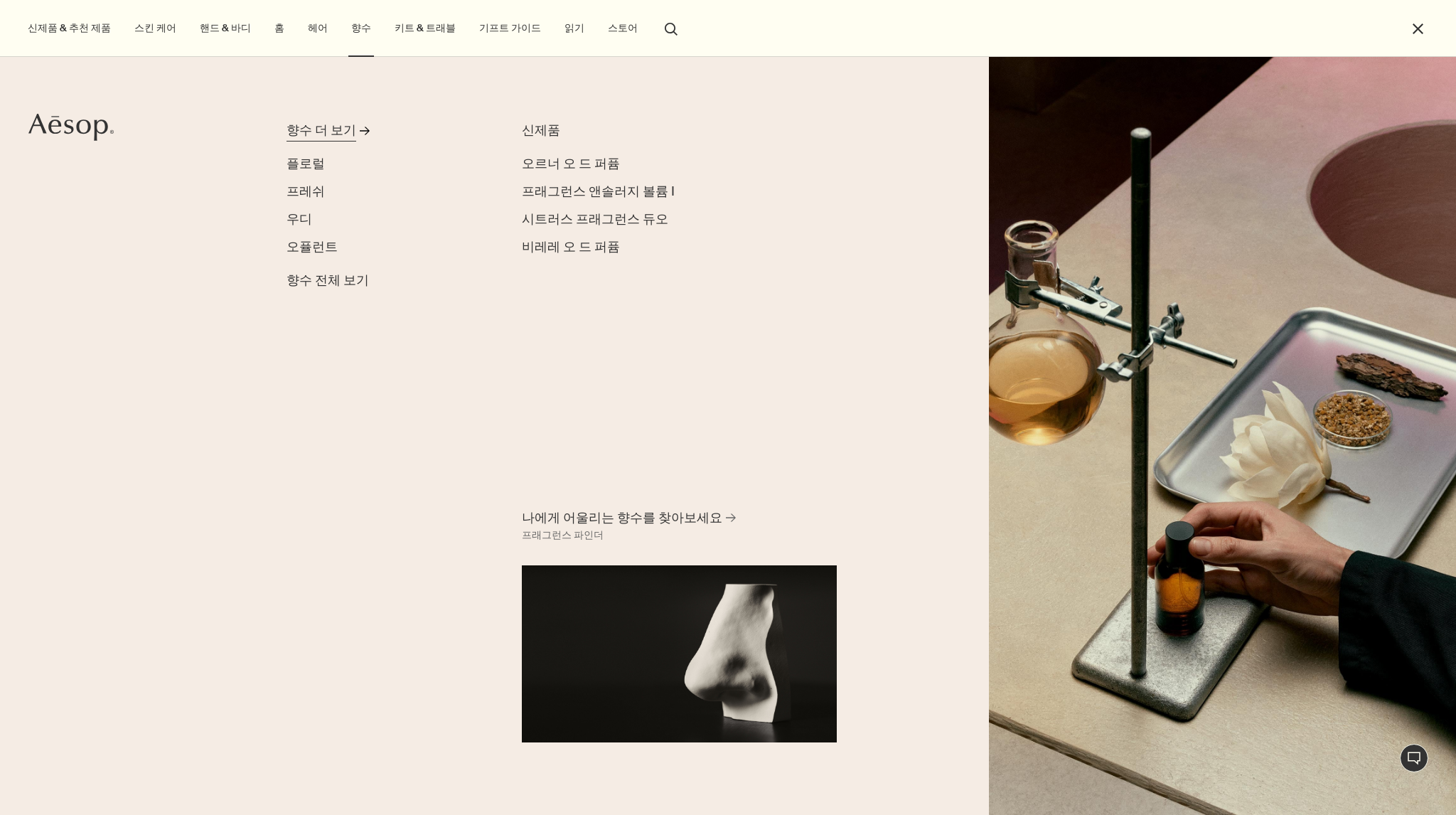
click at [307, 124] on div "향수 더 보기" at bounding box center [321, 130] width 70 height 19
